Goal: Task Accomplishment & Management: Manage account settings

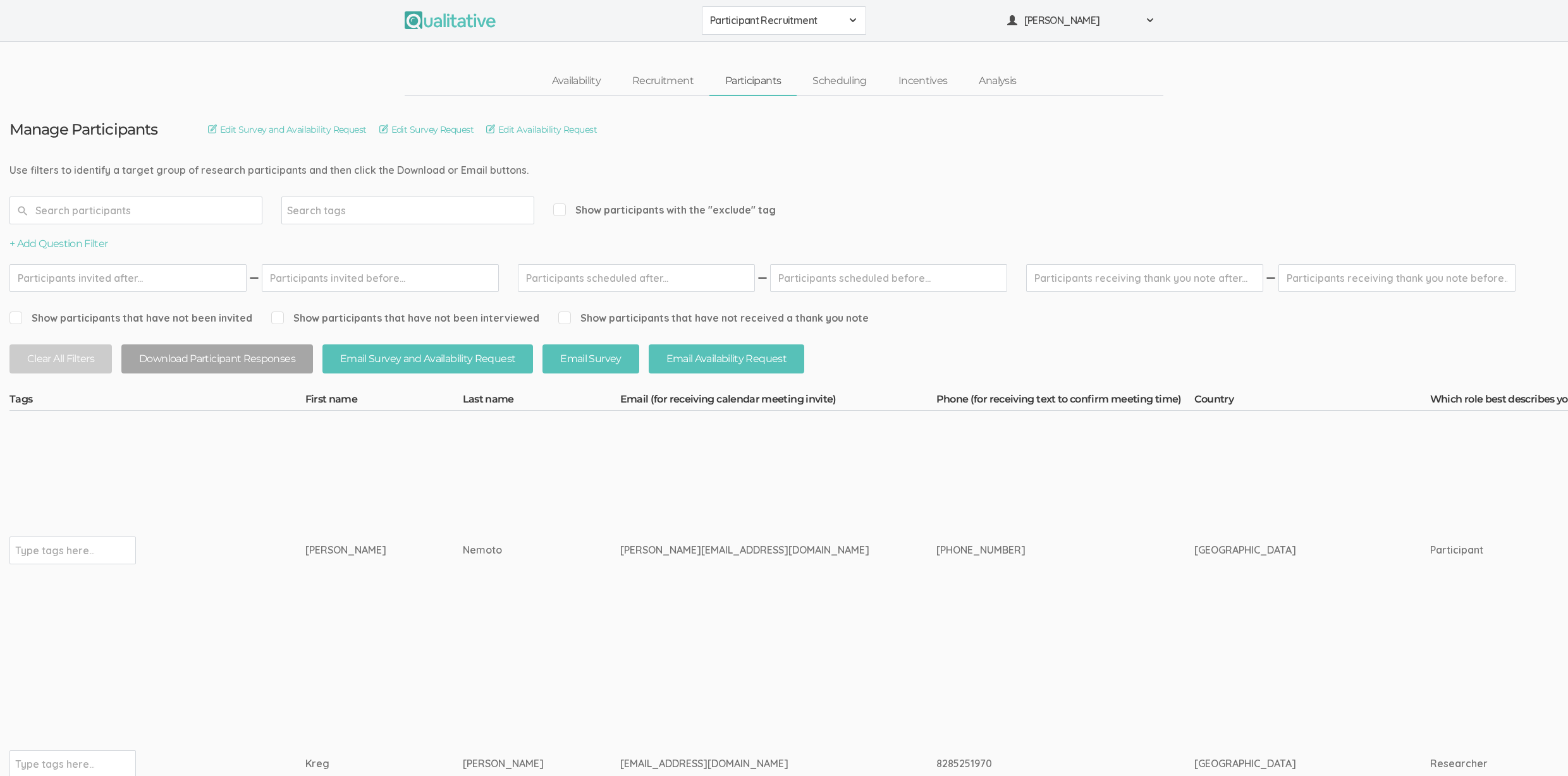
click at [374, 491] on td "[PERSON_NAME]" at bounding box center [384, 550] width 158 height 279
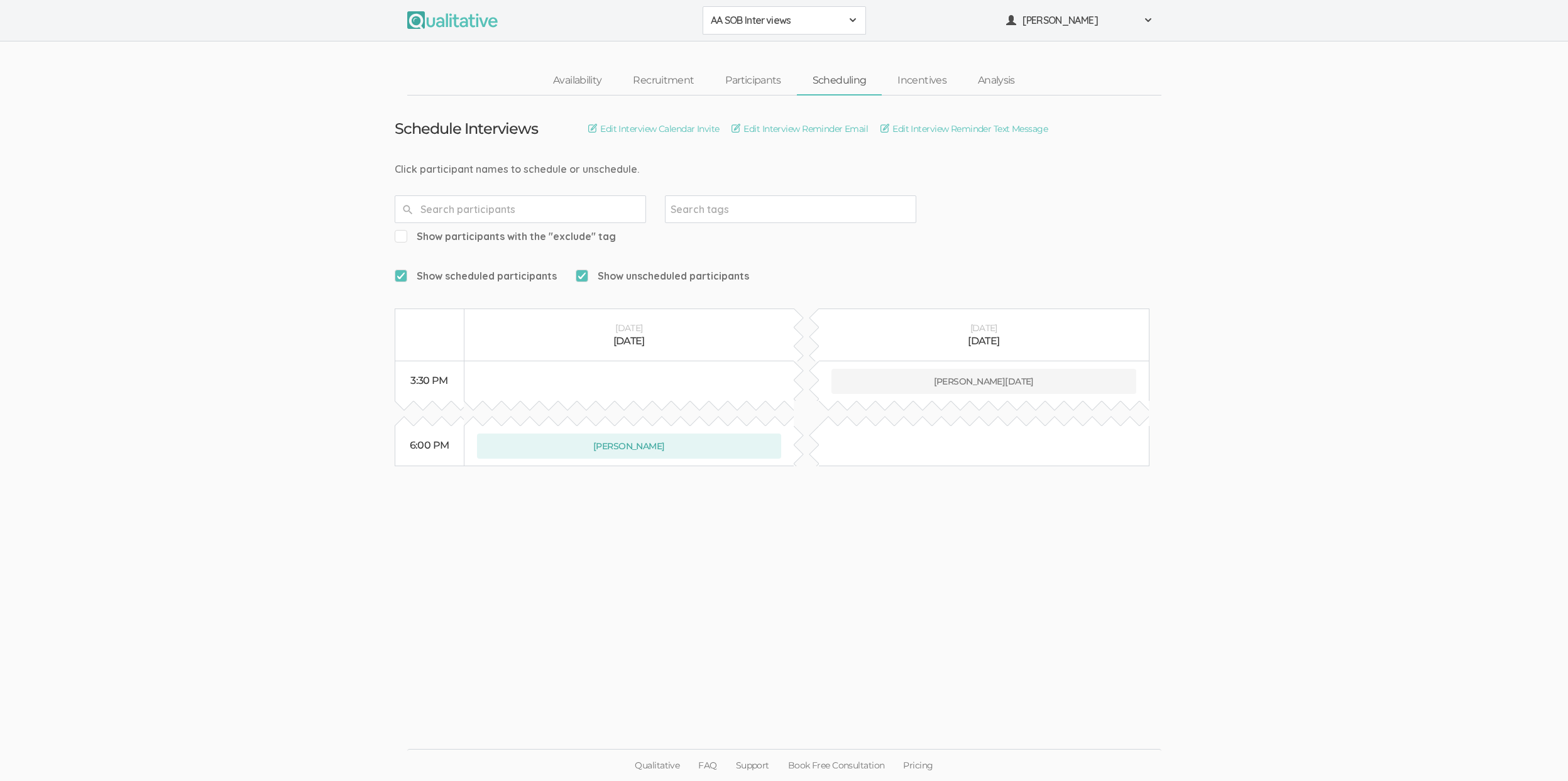
click at [180, 315] on ui-view "Schedule Interviews Edit Interview Calendar Invite Edit Interview Reminder Emai…" at bounding box center [784, 390] width 1568 height 590
click at [85, 228] on ui-view "Schedule Interviews Edit Interview Calendar Invite Edit Interview Reminder Emai…" at bounding box center [784, 390] width 1568 height 590
click at [114, 145] on ui-view "Schedule Interviews Edit Interview Calendar Invite Edit Interview Reminder Emai…" at bounding box center [784, 390] width 1568 height 590
drag, startPoint x: 435, startPoint y: 169, endPoint x: 623, endPoint y: 163, distance: 188.1
click at [623, 163] on div "Click participant names to schedule or unschedule." at bounding box center [785, 169] width 779 height 14
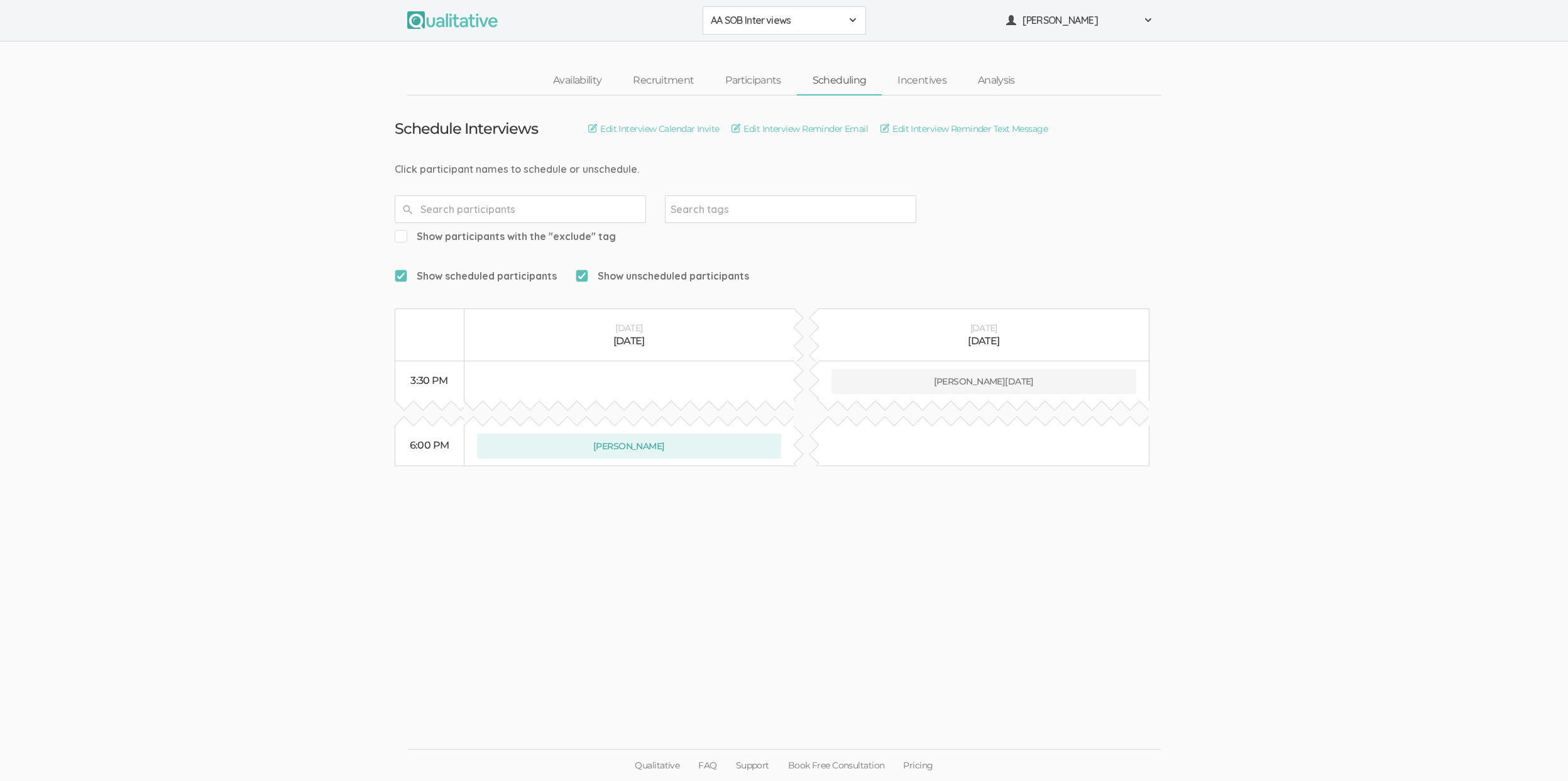
click at [623, 163] on div "Click participant names to schedule or unschedule." at bounding box center [785, 169] width 779 height 14
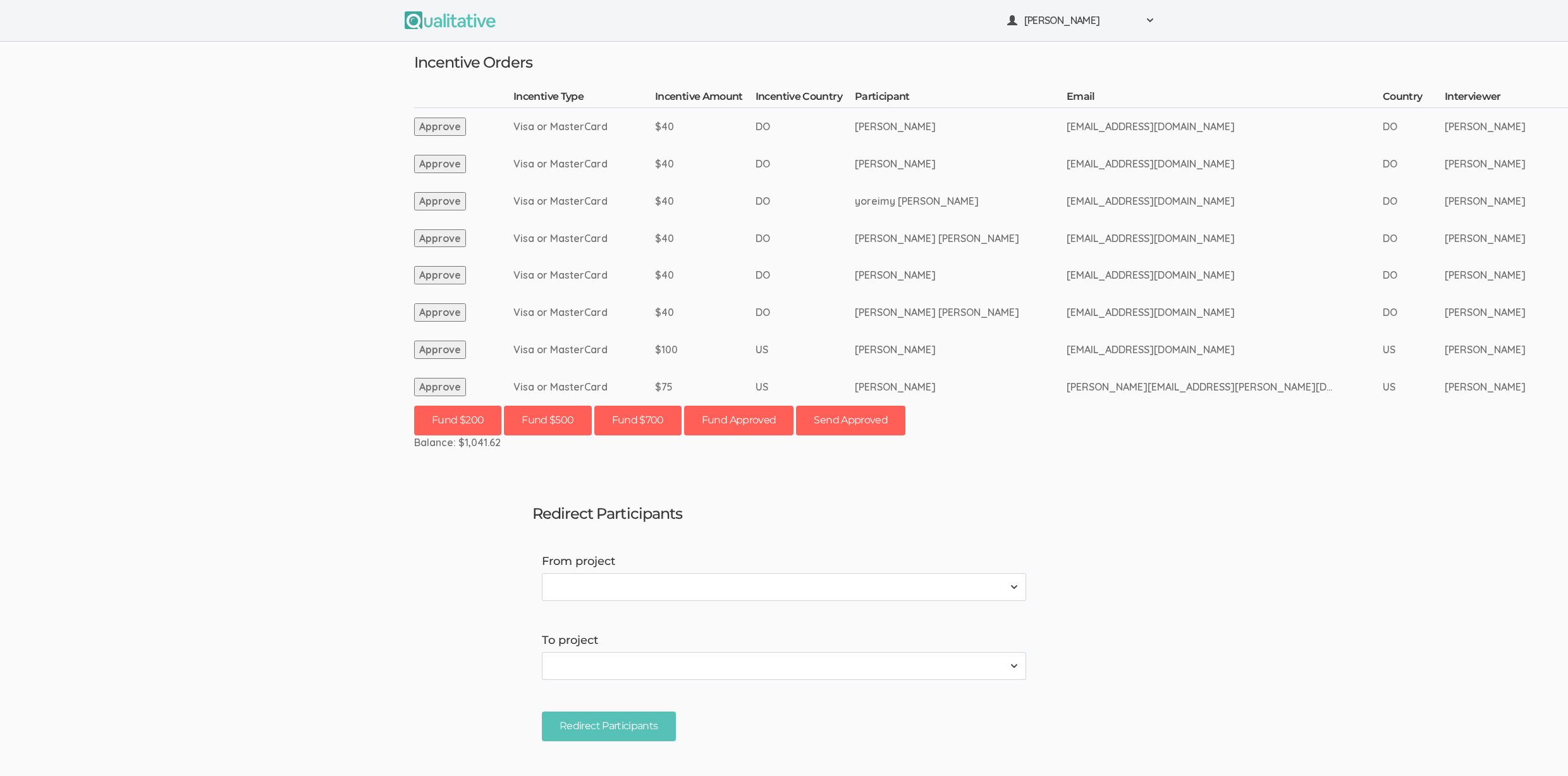
click at [280, 275] on ui-view "[PERSON_NAME] Project Workspace Profile Organization Settings" at bounding box center [784, 388] width 1568 height 776
